Goal: Task Accomplishment & Management: Manage account settings

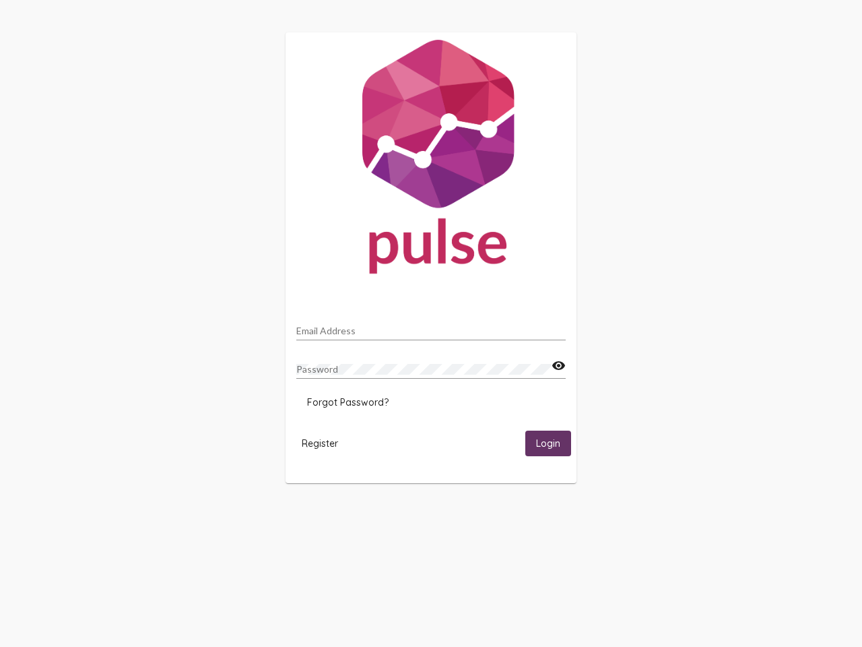
click at [431, 327] on input "Email Address" at bounding box center [431, 330] width 270 height 11
click at [559, 366] on mat-icon "visibility" at bounding box center [559, 366] width 14 height 16
click at [348, 402] on span "Forgot Password?" at bounding box center [348, 402] width 82 height 12
click at [320, 443] on span "Register" at bounding box center [320, 443] width 36 height 12
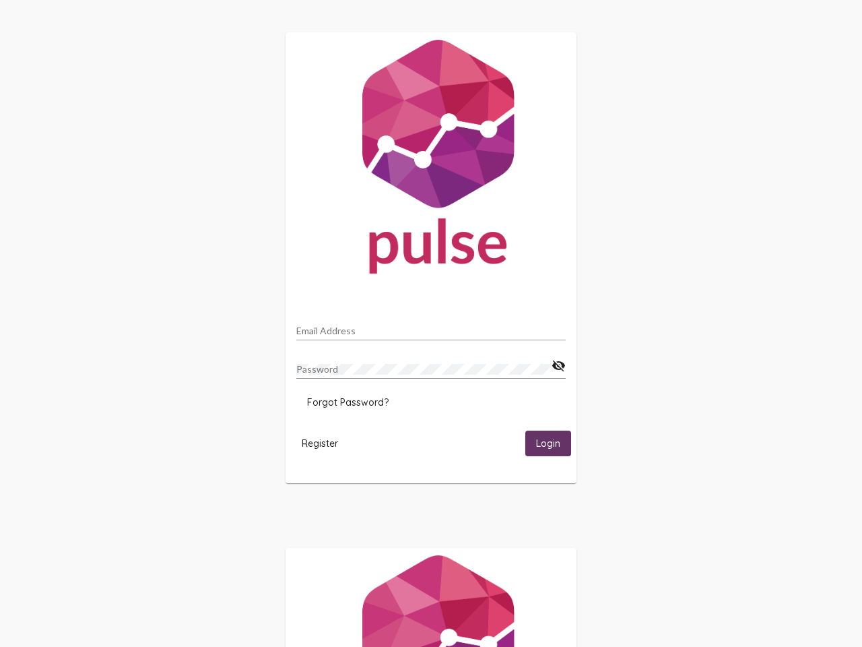
click at [548, 443] on span "Login" at bounding box center [548, 444] width 24 height 12
